Goal: Task Accomplishment & Management: Use online tool/utility

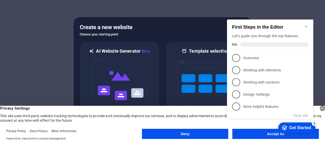
click at [189, 137] on button "Deny" at bounding box center [185, 134] width 86 height 10
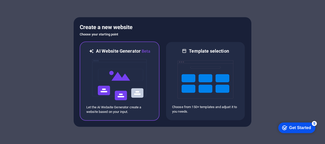
click at [121, 79] on img at bounding box center [120, 80] width 56 height 51
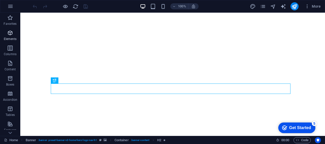
click at [11, 34] on icon "button" at bounding box center [10, 33] width 6 height 6
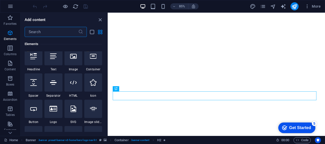
scroll to position [54, 0]
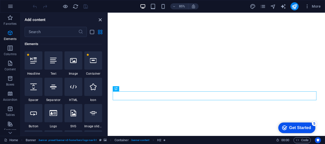
click at [99, 21] on icon "close panel" at bounding box center [100, 20] width 6 height 6
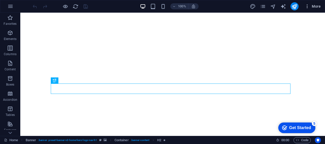
click at [308, 6] on icon "button" at bounding box center [306, 6] width 5 height 5
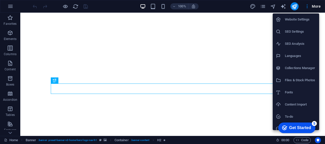
click at [315, 7] on div at bounding box center [162, 72] width 325 height 144
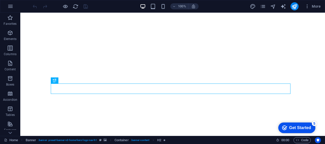
click at [315, 7] on span "More" at bounding box center [312, 6] width 16 height 5
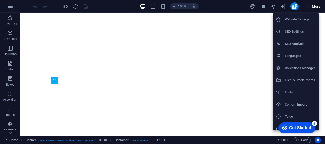
click at [65, 6] on div at bounding box center [162, 72] width 325 height 144
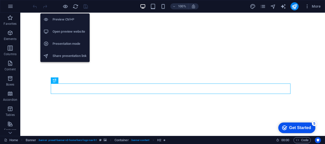
click at [71, 56] on h6 "Share presentation link" at bounding box center [70, 56] width 34 height 6
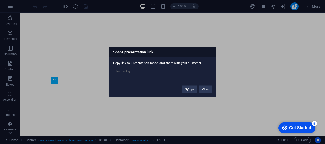
type input "https://cms.sitehub.io/presentation/2150063/d6b2d91e21d6b79eebcb2004f54f3cfca4d…"
click at [206, 88] on button "Okay" at bounding box center [205, 89] width 13 height 8
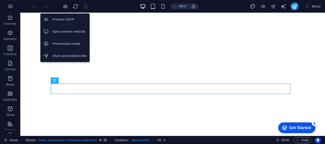
click at [77, 34] on h6 "Open preview website" at bounding box center [70, 32] width 34 height 6
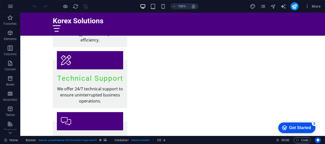
scroll to position [864, 0]
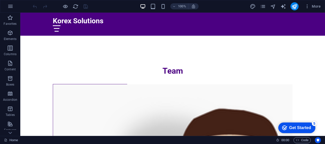
drag, startPoint x: 323, startPoint y: 23, endPoint x: 335, endPoint y: 150, distance: 127.9
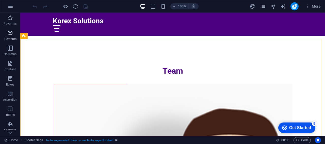
click at [9, 36] on span "Elements" at bounding box center [10, 36] width 20 height 12
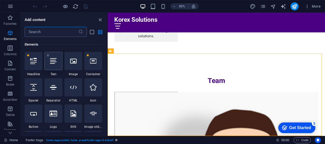
scroll to position [54, 0]
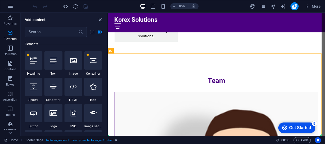
select select "%"
select select "px"
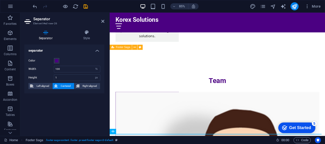
scroll to position [869, 0]
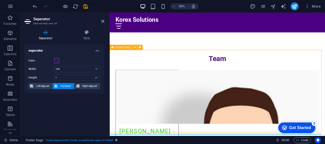
scroll to position [864, 0]
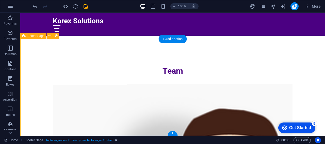
click at [172, 133] on div "+" at bounding box center [172, 133] width 10 height 5
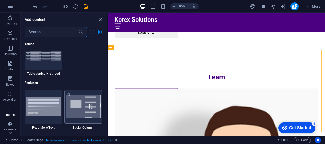
scroll to position [1953, 0]
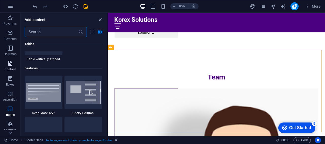
click at [11, 66] on icon "button" at bounding box center [10, 63] width 6 height 6
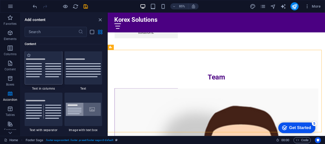
scroll to position [888, 0]
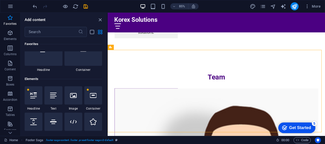
scroll to position [25, 0]
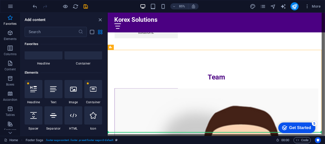
select select "px"
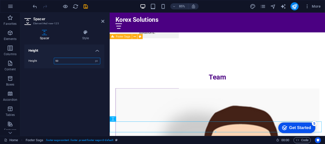
scroll to position [881, 0]
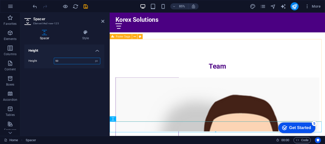
drag, startPoint x: 323, startPoint y: 145, endPoint x: 231, endPoint y: 139, distance: 92.5
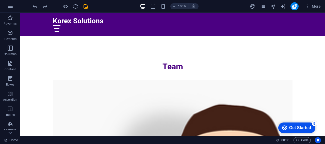
scroll to position [864, 0]
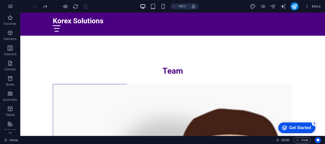
click at [152, 114] on div at bounding box center [170, 87] width 301 height 97
click at [176, 102] on div at bounding box center [200, 88] width 57 height 30
click at [193, 101] on div at bounding box center [200, 88] width 57 height 30
click at [200, 101] on div at bounding box center [200, 88] width 57 height 30
click at [143, 86] on div at bounding box center [140, 84] width 57 height 50
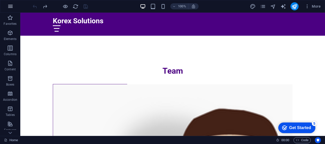
click at [7, 5] on button "button" at bounding box center [10, 6] width 12 height 12
click at [11, 38] on p "Elements" at bounding box center [10, 39] width 13 height 4
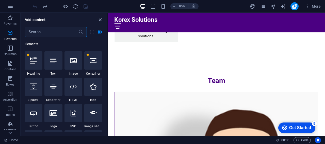
scroll to position [54, 0]
click at [54, 64] on icon at bounding box center [53, 60] width 7 height 7
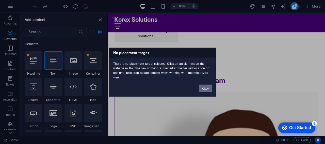
click at [206, 87] on button "Okay" at bounding box center [205, 89] width 13 height 8
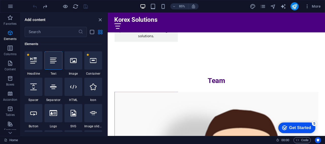
click at [211, 108] on div at bounding box center [188, 92] width 48 height 43
click at [200, 111] on div at bounding box center [188, 92] width 48 height 43
click at [180, 111] on div at bounding box center [188, 92] width 48 height 43
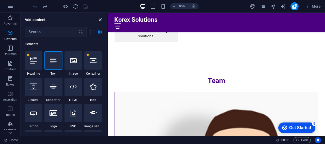
click at [100, 20] on icon "close panel" at bounding box center [100, 20] width 6 height 6
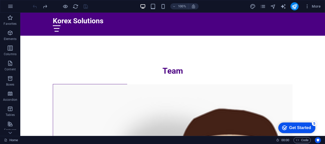
click at [295, 127] on div "Get Started" at bounding box center [300, 128] width 22 height 5
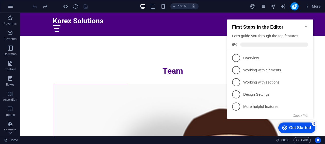
click at [306, 25] on icon "Minimize checklist" at bounding box center [306, 27] width 4 height 4
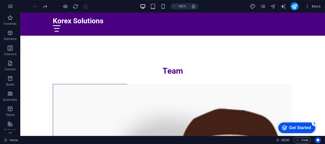
drag, startPoint x: 324, startPoint y: 128, endPoint x: 324, endPoint y: 43, distance: 84.7
drag, startPoint x: 324, startPoint y: 122, endPoint x: 322, endPoint y: 96, distance: 26.7
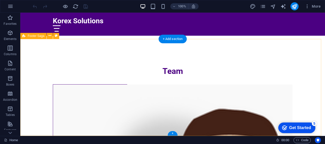
scroll to position [864, 0]
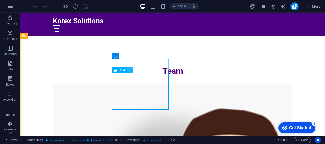
click at [130, 70] on icon at bounding box center [130, 70] width 3 height 5
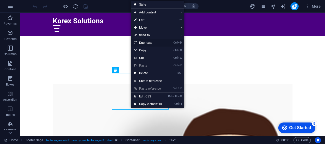
drag, startPoint x: 147, startPoint y: 42, endPoint x: 127, endPoint y: 29, distance: 24.1
click at [147, 42] on link "Ctrl D Duplicate" at bounding box center [148, 43] width 34 height 8
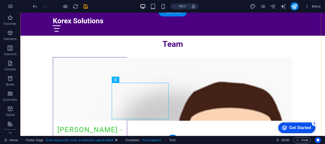
scroll to position [895, 0]
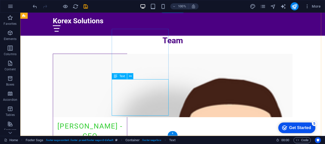
drag, startPoint x: 136, startPoint y: 90, endPoint x: 150, endPoint y: 98, distance: 16.5
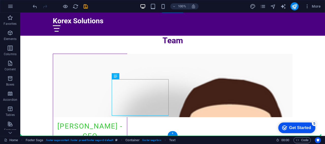
drag, startPoint x: 135, startPoint y: 90, endPoint x: 75, endPoint y: 96, distance: 60.8
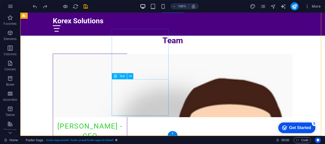
scroll to position [864, 0]
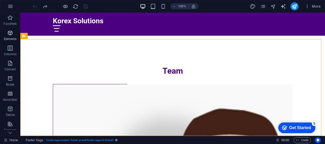
click at [9, 36] on icon "button" at bounding box center [10, 33] width 6 height 6
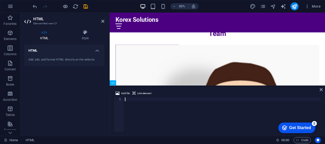
scroll to position [868, 0]
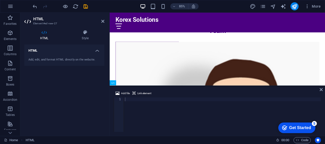
click at [322, 91] on div "Add file Link element 1 ההההההההההההההההההההההההההההההההההההההההההההההההההההההה…" at bounding box center [217, 111] width 215 height 50
drag, startPoint x: 319, startPoint y: 90, endPoint x: 300, endPoint y: 78, distance: 22.7
click at [319, 90] on icon at bounding box center [320, 90] width 3 height 4
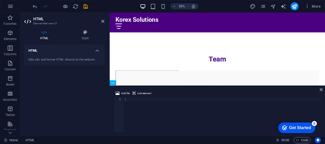
scroll to position [864, 0]
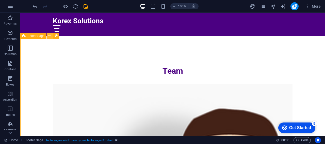
click at [49, 35] on icon at bounding box center [49, 35] width 3 height 5
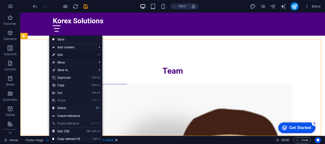
click at [61, 57] on link "⏎ Edit" at bounding box center [66, 55] width 34 height 8
select select "footer"
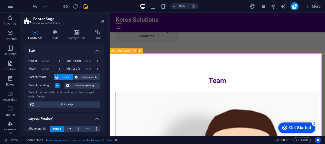
click at [68, 127] on icon at bounding box center [69, 129] width 4 height 6
click at [56, 128] on span "Default" at bounding box center [57, 129] width 8 height 6
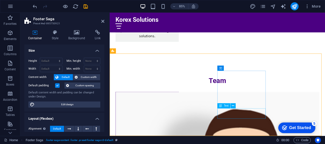
click at [102, 22] on icon at bounding box center [102, 21] width 3 height 4
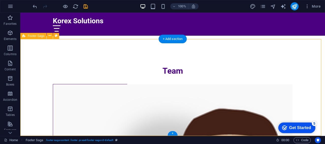
click at [173, 134] on div "+" at bounding box center [172, 133] width 10 height 5
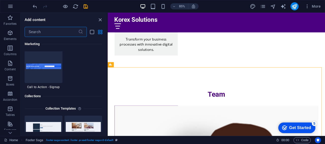
scroll to position [4582, 0]
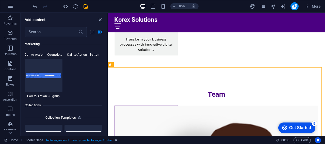
drag, startPoint x: 105, startPoint y: 126, endPoint x: 99, endPoint y: 58, distance: 68.3
click at [99, 58] on div "Favorites 1 Star Headline 1 Star Container Elements 1 Star Headline 1 Star Text…" at bounding box center [64, 84] width 86 height 95
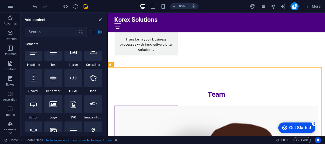
scroll to position [0, 0]
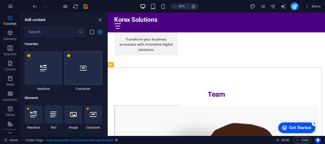
click at [84, 77] on div at bounding box center [83, 67] width 38 height 33
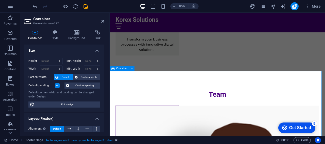
scroll to position [941, 0]
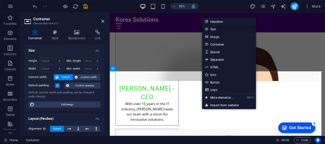
click at [215, 27] on link "Text" at bounding box center [229, 29] width 54 height 8
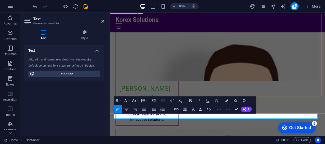
scroll to position [911, 0]
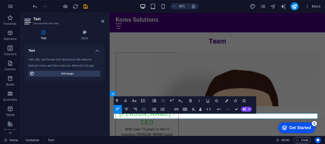
click at [144, 109] on icon "button" at bounding box center [143, 109] width 5 height 5
click at [128, 109] on icon "button" at bounding box center [126, 109] width 5 height 5
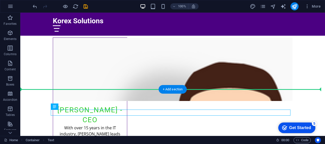
drag, startPoint x: 77, startPoint y: 119, endPoint x: 108, endPoint y: 74, distance: 54.5
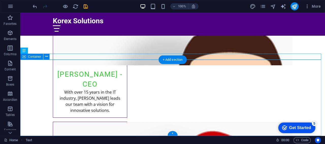
scroll to position [921, 0]
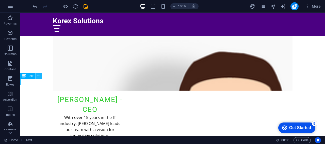
click at [39, 75] on icon at bounding box center [39, 75] width 3 height 5
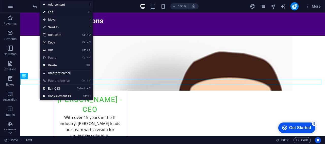
click at [66, 11] on link "⏎ Edit" at bounding box center [57, 12] width 34 height 8
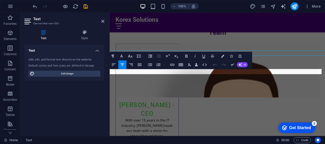
scroll to position [943, 0]
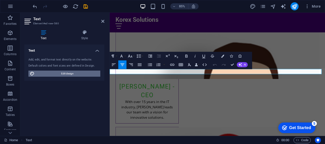
click at [71, 73] on span "Edit design" at bounding box center [67, 74] width 63 height 6
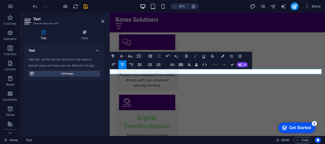
select select "rem"
select select "200"
select select "px"
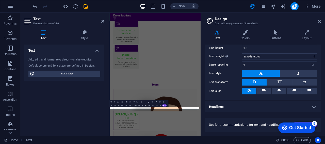
scroll to position [0, 0]
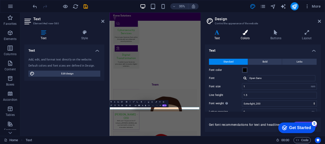
click at [247, 36] on h4 "Colors" at bounding box center [246, 35] width 30 height 11
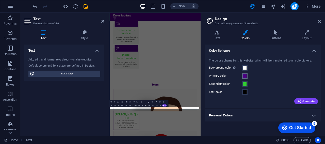
click at [243, 75] on span at bounding box center [244, 76] width 4 height 4
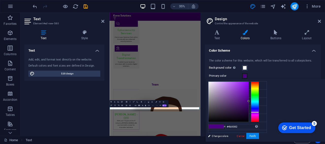
click at [245, 74] on span at bounding box center [244, 76] width 4 height 4
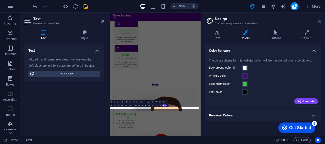
drag, startPoint x: 319, startPoint y: 20, endPoint x: 246, endPoint y: 9, distance: 74.2
click at [319, 20] on icon at bounding box center [319, 21] width 3 height 4
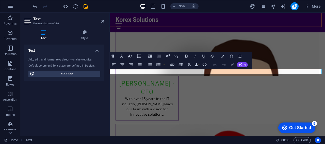
scroll to position [943, 0]
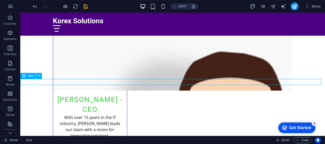
click at [39, 76] on icon at bounding box center [39, 75] width 3 height 5
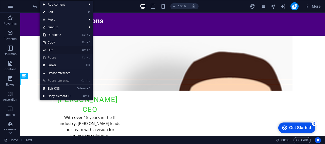
click at [56, 50] on link "Ctrl X Cut" at bounding box center [57, 50] width 34 height 8
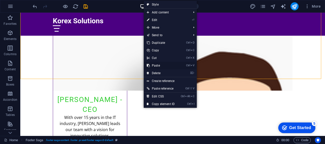
click at [161, 64] on link "Ctrl V Paste" at bounding box center [161, 66] width 34 height 8
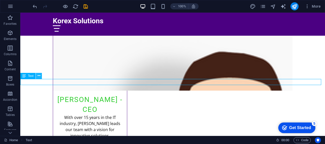
click at [40, 74] on icon at bounding box center [39, 75] width 3 height 5
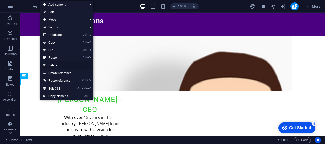
click at [62, 64] on link "⌦ Delete" at bounding box center [57, 66] width 34 height 8
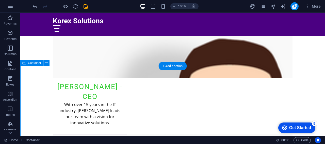
scroll to position [941, 0]
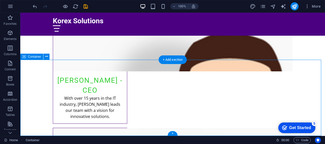
click at [48, 56] on button at bounding box center [46, 57] width 6 height 6
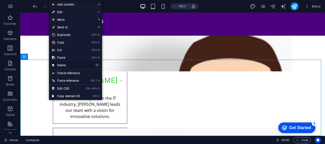
click at [63, 64] on link "⌦ Delete" at bounding box center [66, 66] width 34 height 8
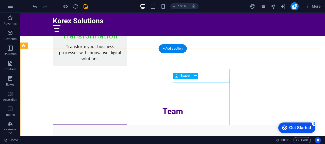
scroll to position [864, 0]
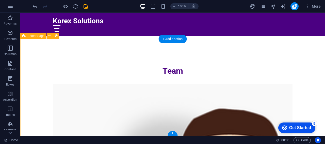
drag, startPoint x: 43, startPoint y: 117, endPoint x: 73, endPoint y: 121, distance: 29.9
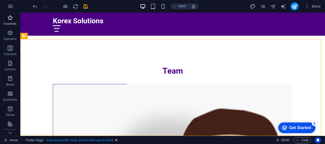
click at [11, 22] on span "Favorites" at bounding box center [10, 21] width 20 height 12
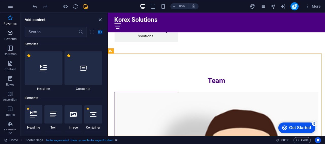
click at [11, 37] on p "Elements" at bounding box center [10, 39] width 13 height 4
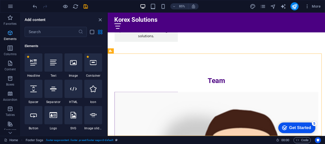
scroll to position [54, 0]
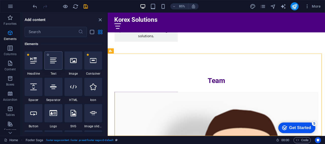
click at [54, 63] on icon at bounding box center [53, 60] width 7 height 7
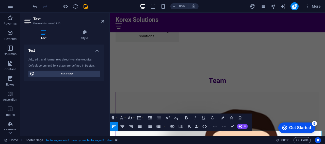
scroll to position [870, 0]
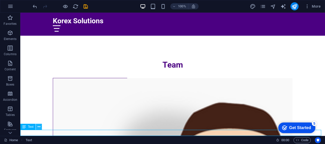
click at [41, 127] on button at bounding box center [39, 127] width 6 height 6
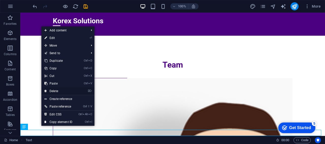
click at [60, 91] on link "⌦ Delete" at bounding box center [58, 92] width 34 height 8
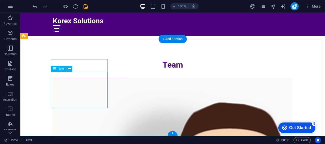
scroll to position [864, 0]
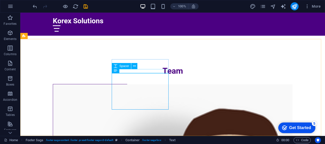
click at [117, 67] on icon at bounding box center [116, 66] width 4 height 6
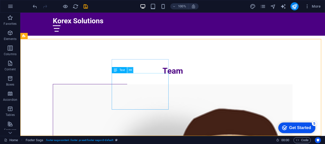
click at [131, 71] on icon at bounding box center [130, 70] width 3 height 5
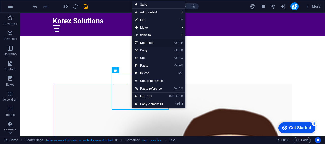
click at [147, 43] on link "Ctrl D Duplicate" at bounding box center [149, 43] width 34 height 8
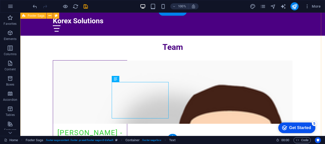
scroll to position [895, 0]
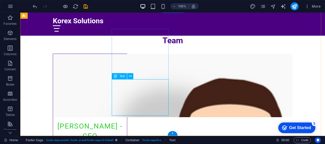
click at [116, 78] on icon at bounding box center [116, 76] width 4 height 6
click at [131, 76] on icon at bounding box center [130, 76] width 3 height 5
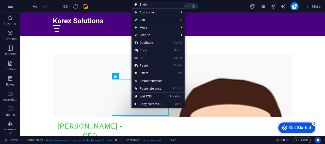
click at [153, 20] on link "⏎ Edit" at bounding box center [148, 20] width 34 height 8
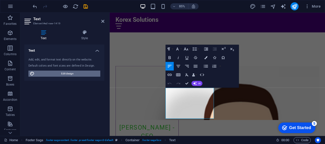
click at [71, 73] on span "Edit design" at bounding box center [67, 74] width 63 height 6
select select "rem"
select select "200"
select select "px"
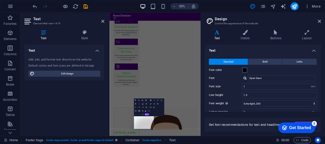
click at [72, 111] on div "Text Add, edit, and format text directly on the website. Default colors and fon…" at bounding box center [64, 89] width 80 height 88
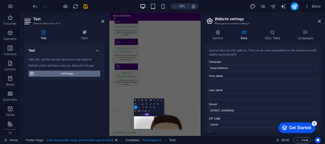
click at [68, 74] on span "Edit design" at bounding box center [67, 74] width 63 height 6
select select "rem"
select select "200"
select select "px"
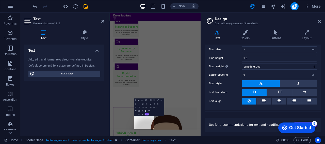
scroll to position [47, 0]
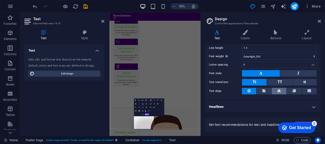
click at [280, 90] on button at bounding box center [278, 91] width 15 height 7
drag, startPoint x: 103, startPoint y: 21, endPoint x: 118, endPoint y: 14, distance: 16.2
click at [103, 21] on icon at bounding box center [102, 21] width 3 height 4
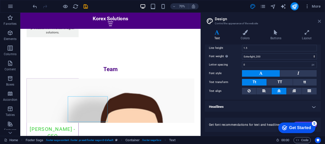
click at [320, 23] on icon at bounding box center [319, 21] width 3 height 4
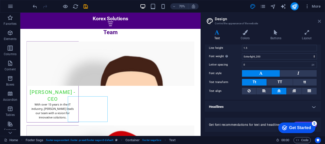
scroll to position [873, 0]
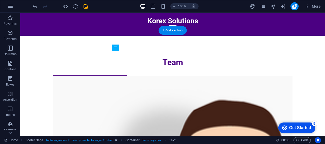
drag, startPoint x: 135, startPoint y: 112, endPoint x: 162, endPoint y: 103, distance: 27.8
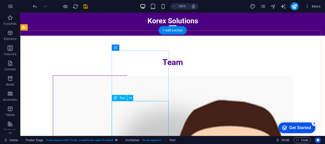
drag, startPoint x: 137, startPoint y: 111, endPoint x: 180, endPoint y: 110, distance: 42.7
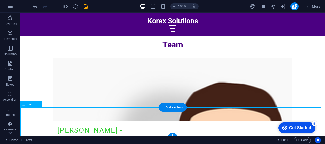
scroll to position [895, 0]
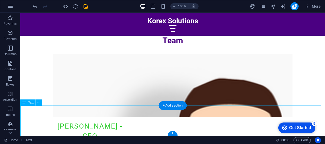
drag, startPoint x: 48, startPoint y: 115, endPoint x: 199, endPoint y: 82, distance: 154.2
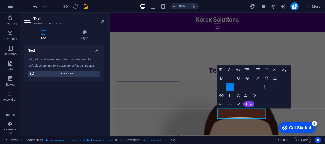
scroll to position [870, 0]
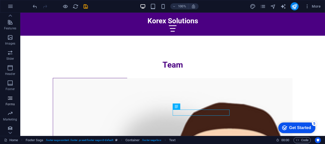
scroll to position [105, 0]
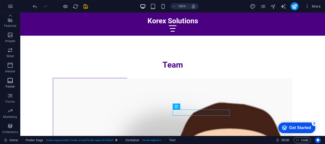
click at [13, 83] on span "Footer" at bounding box center [10, 84] width 20 height 12
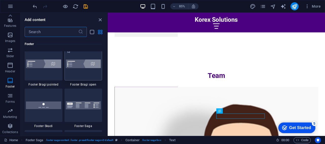
scroll to position [3536, 0]
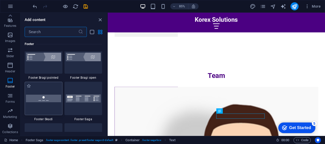
click at [51, 99] on img at bounding box center [43, 98] width 35 height 7
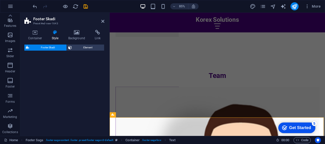
select select "rem"
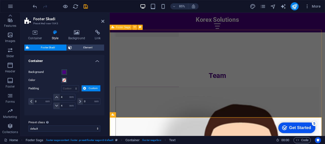
scroll to position [892, 0]
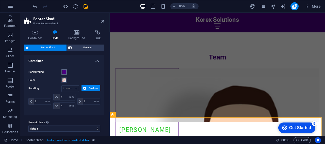
click at [65, 72] on span at bounding box center [64, 72] width 4 height 4
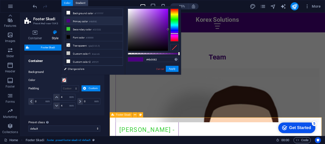
click at [8, 65] on icon "button" at bounding box center [10, 65] width 6 height 6
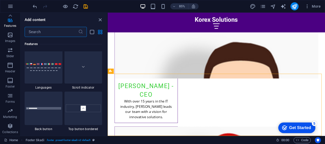
scroll to position [2344, 0]
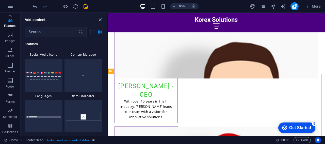
drag, startPoint x: 104, startPoint y: 83, endPoint x: 106, endPoint y: 51, distance: 32.8
click at [106, 51] on div "Favorites 1 Star Headline 1 Star Container Elements 1 Star Headline 1 Star Text…" at bounding box center [64, 84] width 86 height 95
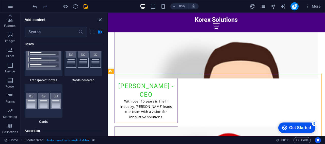
scroll to position [0, 0]
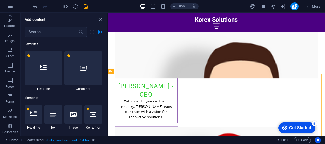
click at [107, 35] on button at bounding box center [107, 75] width 1 height 124
click at [42, 77] on div at bounding box center [44, 67] width 38 height 33
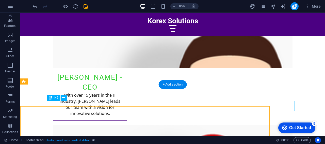
scroll to position [922, 0]
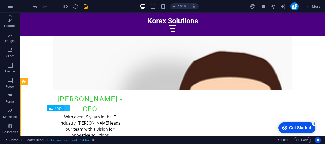
click at [67, 106] on icon at bounding box center [67, 108] width 3 height 5
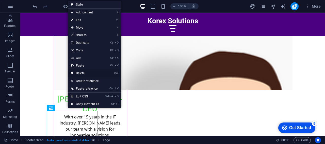
click at [84, 74] on link "⌦ Delete" at bounding box center [85, 74] width 34 height 8
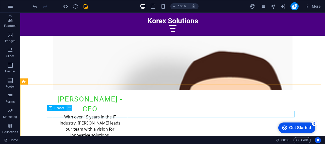
click at [70, 108] on icon at bounding box center [69, 108] width 3 height 5
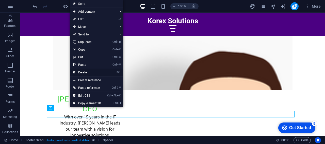
click at [87, 73] on link "⌦ Delete" at bounding box center [87, 73] width 34 height 8
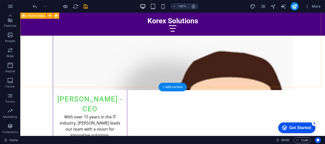
scroll to position [919, 0]
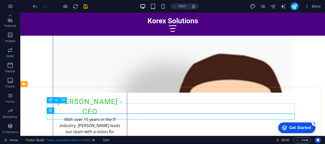
click at [65, 100] on button at bounding box center [64, 100] width 6 height 6
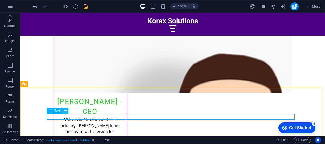
click at [65, 112] on icon at bounding box center [65, 110] width 3 height 5
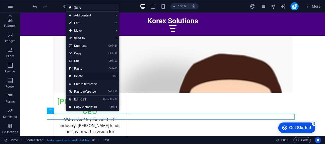
click at [82, 77] on link "⌦ Delete" at bounding box center [83, 77] width 34 height 8
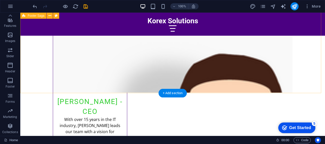
scroll to position [913, 0]
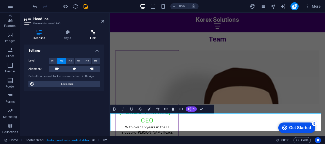
click at [94, 36] on h4 "Link" at bounding box center [93, 35] width 23 height 11
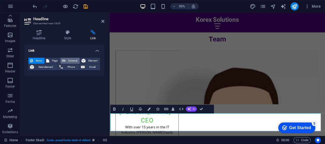
click at [70, 60] on span "External" at bounding box center [72, 61] width 11 height 6
select select "blank"
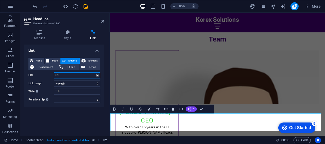
click at [67, 75] on input "URL" at bounding box center [77, 76] width 46 height 6
paste input "[URL][DOMAIN_NAME]"
type input "[URL][DOMAIN_NAME]"
click at [89, 99] on select "alternate author bookmark external help license next nofollow noreferrer noopen…" at bounding box center [77, 100] width 46 height 6
click at [54, 97] on select "alternate author bookmark external help license next nofollow noreferrer noopen…" at bounding box center [77, 100] width 46 height 6
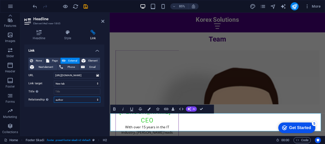
click at [74, 101] on select "alternate author bookmark external help license next nofollow noreferrer noopen…" at bounding box center [77, 100] width 46 height 6
select select "external"
click at [54, 97] on select "alternate author bookmark external help license next nofollow noreferrer noopen…" at bounding box center [77, 100] width 46 height 6
click at [85, 122] on div "Link None Page External Element Next element Phone Email Page Home Subpage Lega…" at bounding box center [64, 89] width 80 height 88
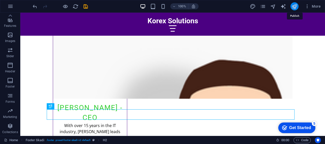
click at [292, 6] on icon "publish" at bounding box center [294, 7] width 6 height 6
